Goal: Task Accomplishment & Management: Use online tool/utility

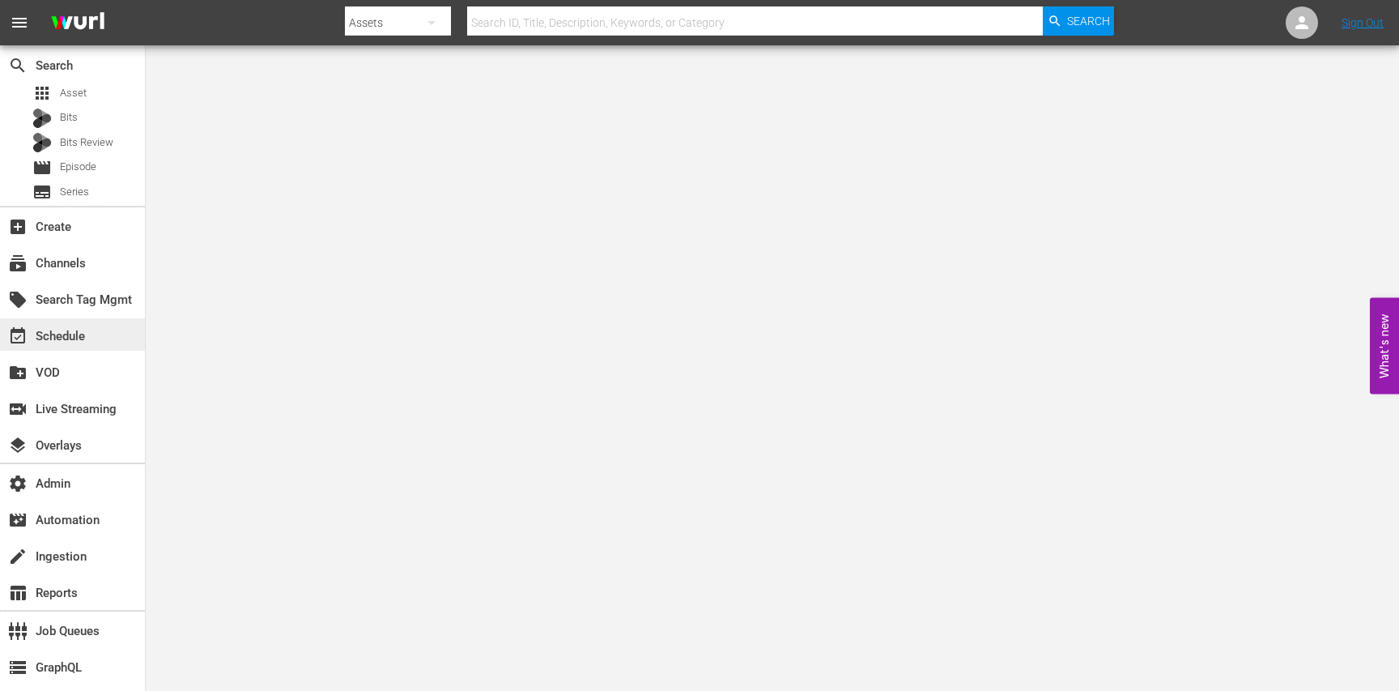
click at [82, 338] on div "event_available Schedule" at bounding box center [45, 333] width 91 height 15
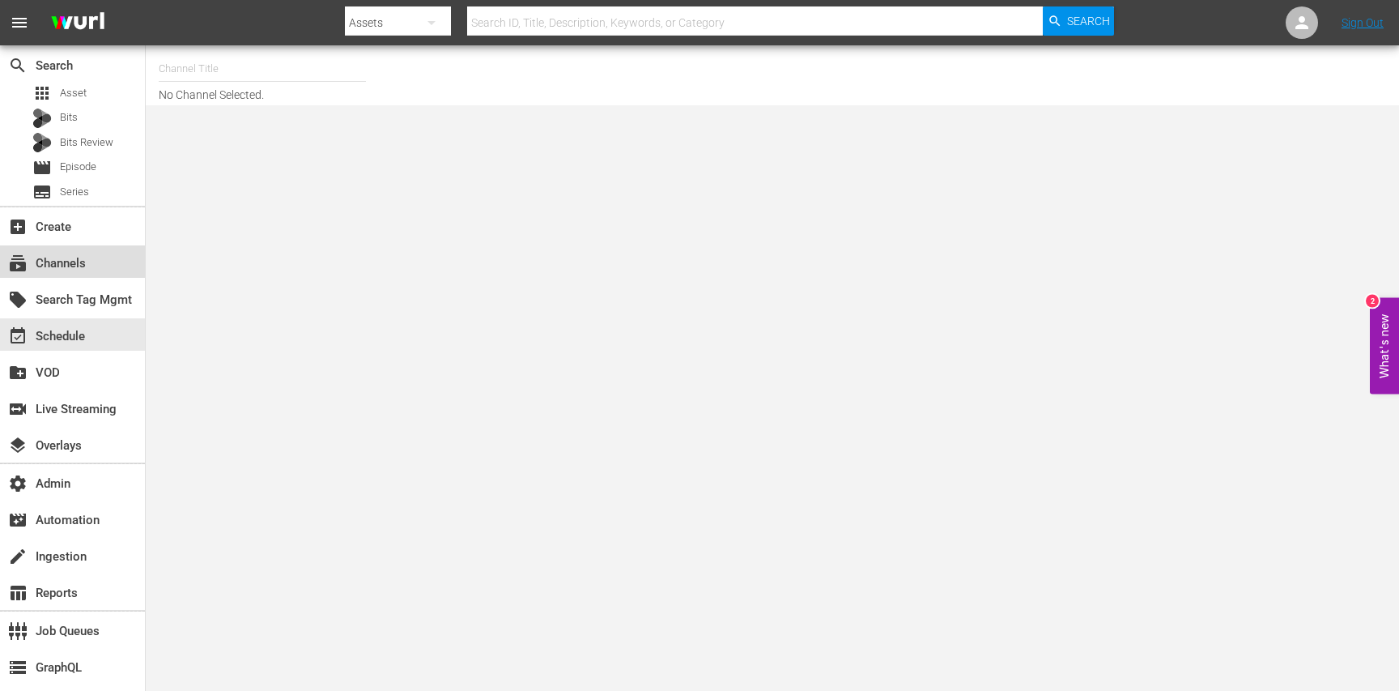
click at [81, 268] on div "subscriptions Channels" at bounding box center [45, 260] width 91 height 15
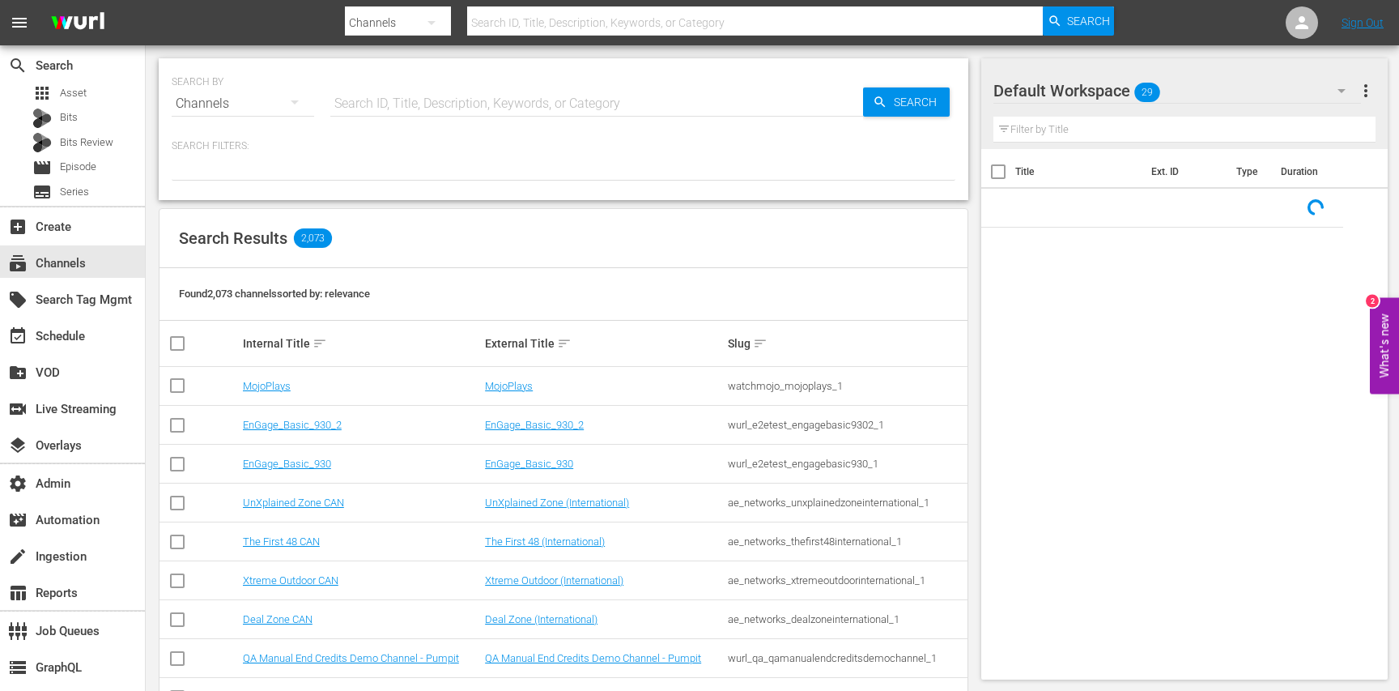
click at [340, 106] on input "text" at bounding box center [596, 103] width 533 height 39
type input "g"
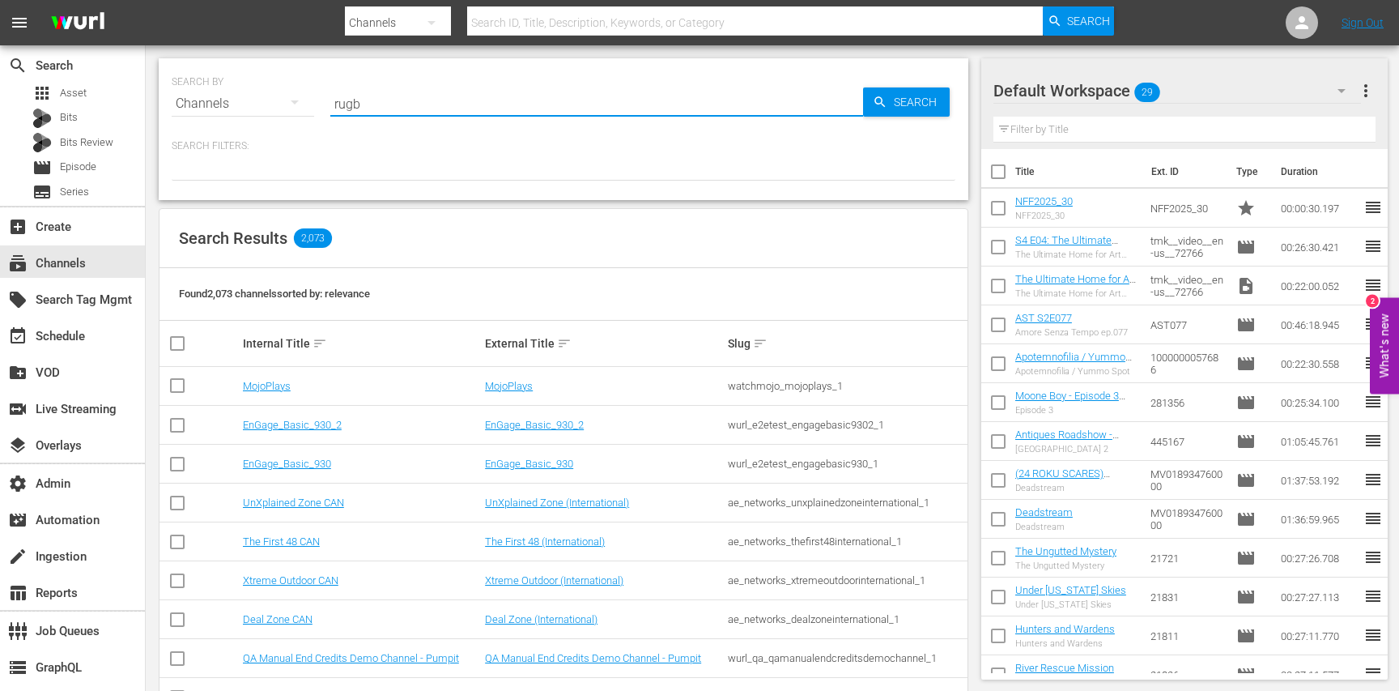
type input "rugby"
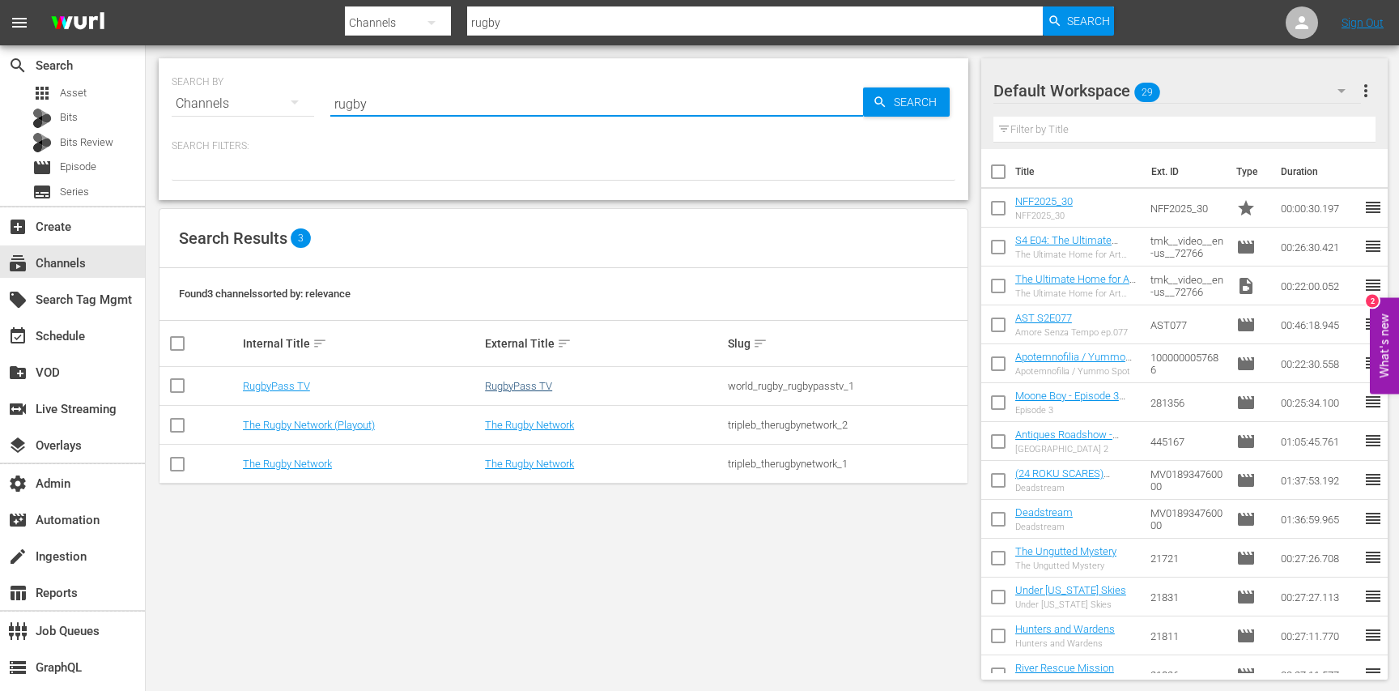
type input "rugby"
click at [505, 381] on link "RugbyPass TV" at bounding box center [518, 386] width 67 height 12
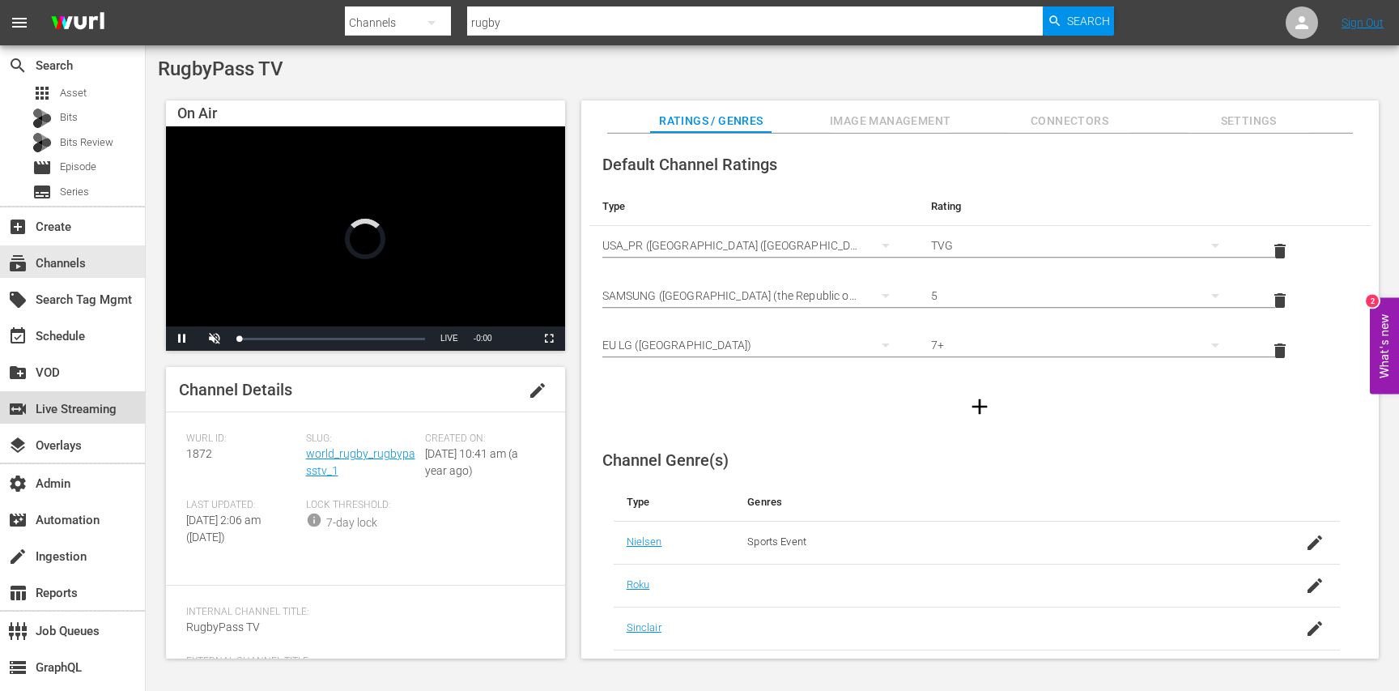
click at [62, 407] on div "switch_video Live Streaming" at bounding box center [45, 406] width 91 height 15
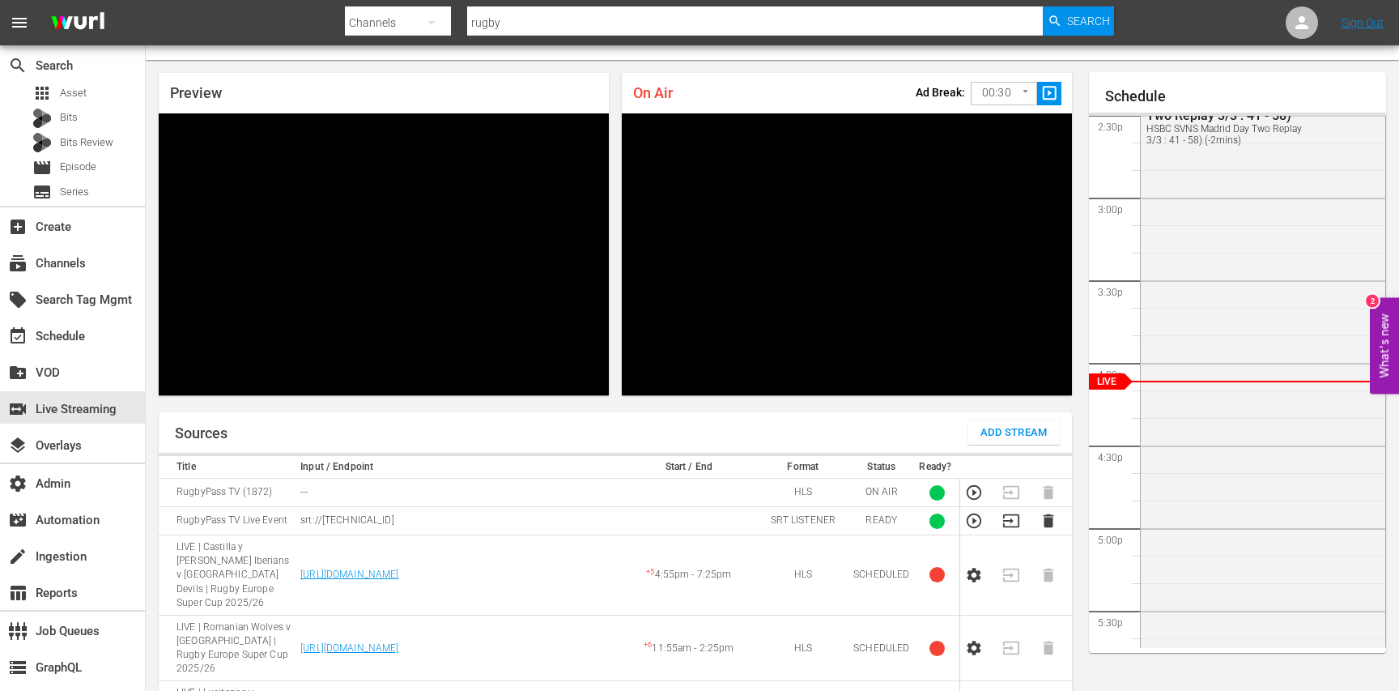
scroll to position [55, 0]
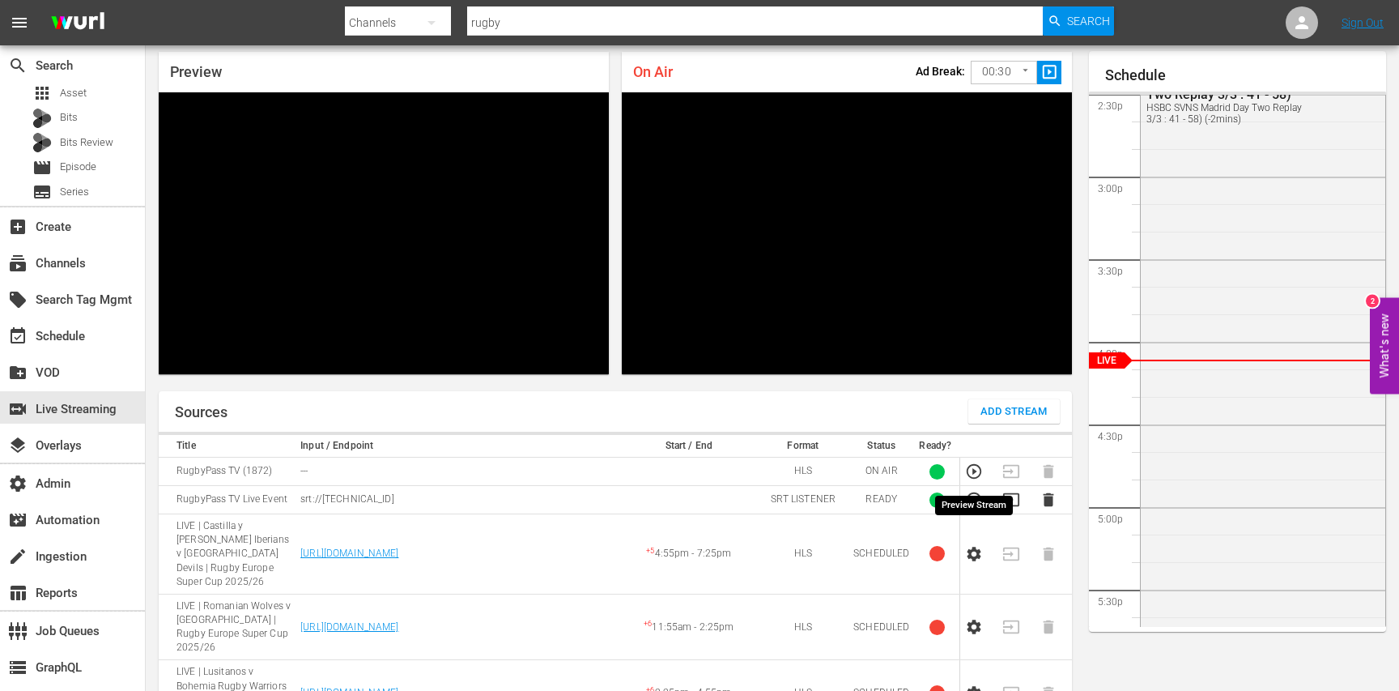
click at [970, 492] on icon "button" at bounding box center [974, 499] width 15 height 15
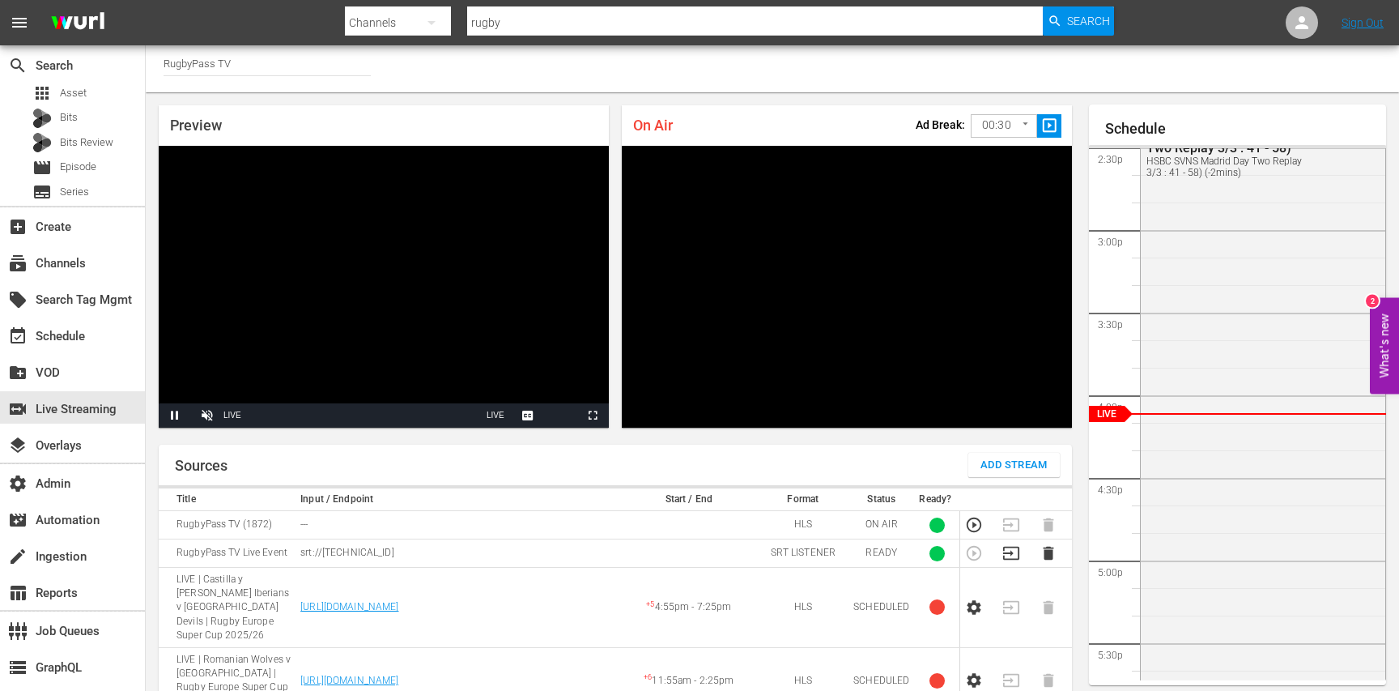
scroll to position [0, 0]
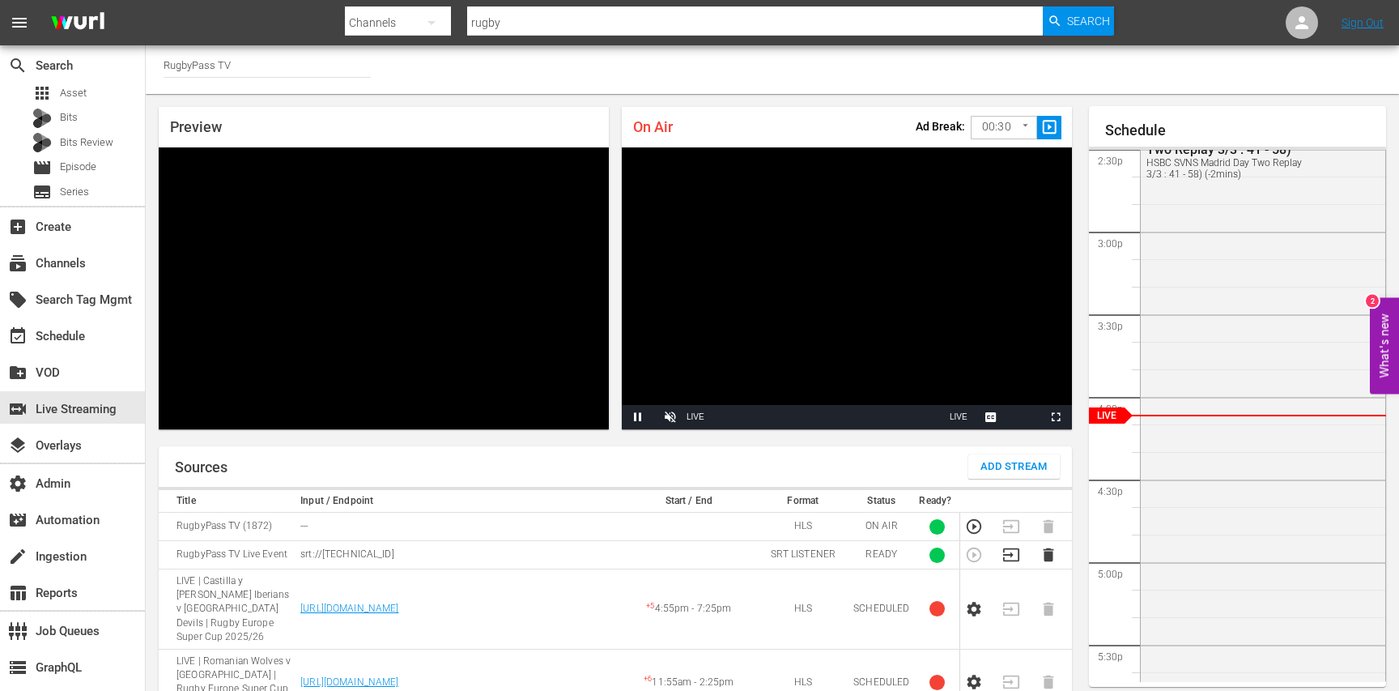
click at [564, 490] on th "Input / Endpoint" at bounding box center [458, 501] width 325 height 23
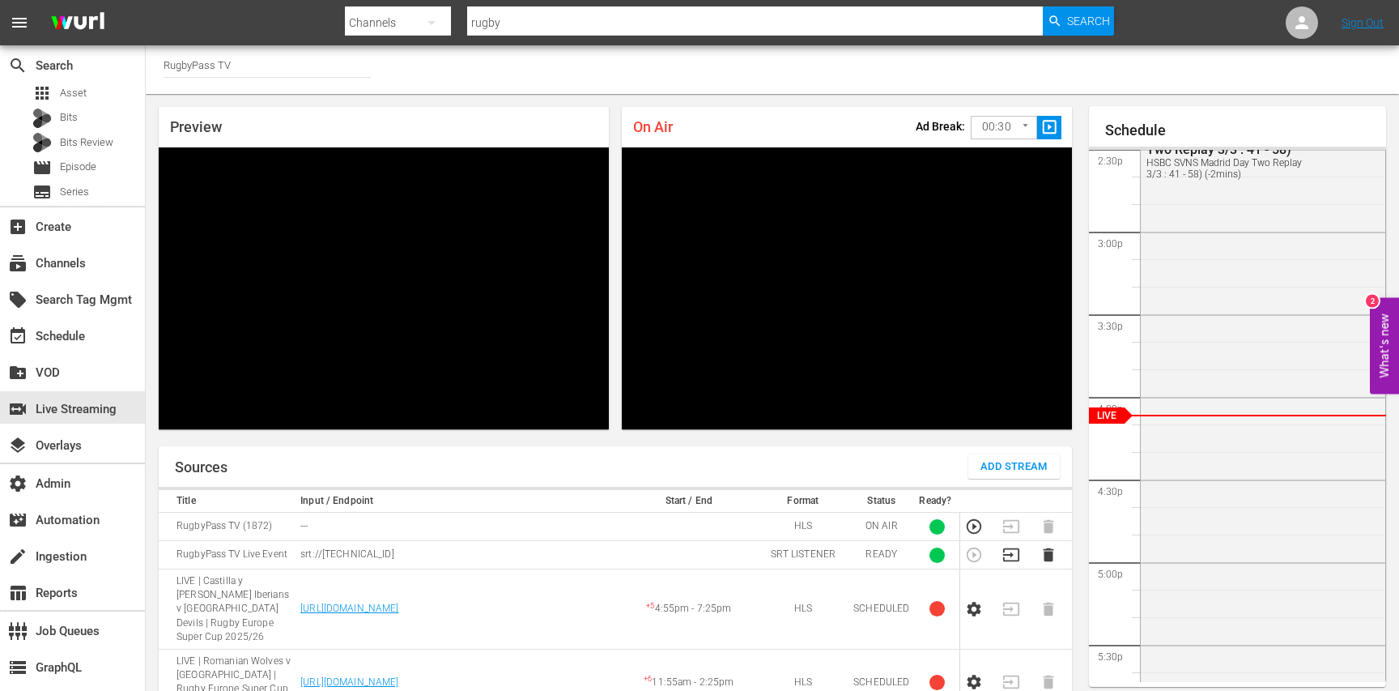
click at [530, 513] on td "---" at bounding box center [458, 527] width 325 height 28
click at [483, 446] on div "Sources Add Stream" at bounding box center [615, 466] width 913 height 40
